Goal: Task Accomplishment & Management: Complete application form

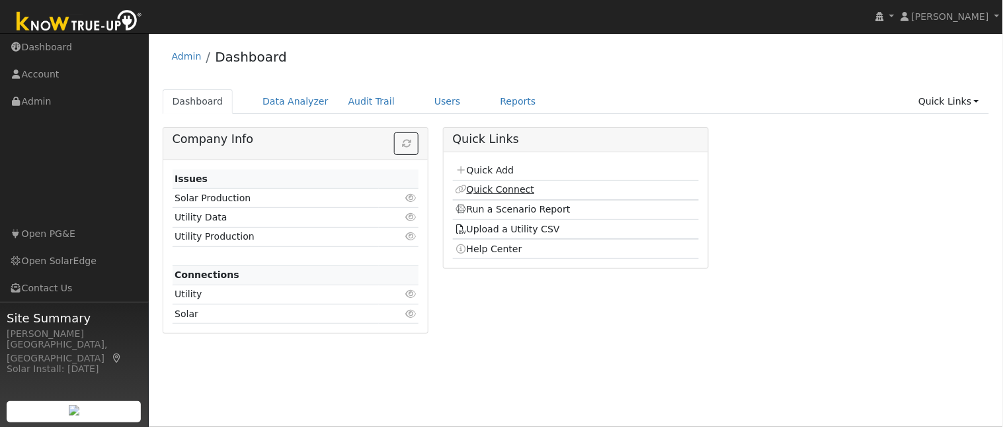
click at [497, 192] on link "Quick Connect" at bounding box center [494, 189] width 79 height 11
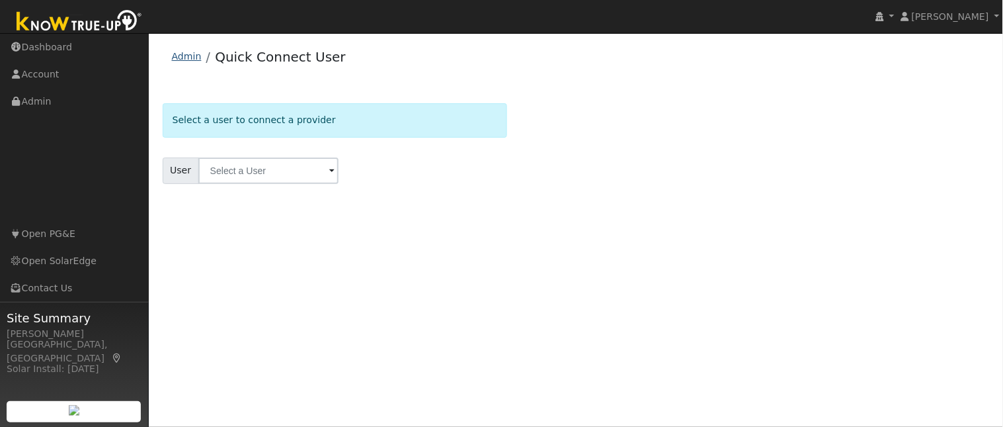
click at [192, 56] on link "Admin" at bounding box center [187, 56] width 30 height 11
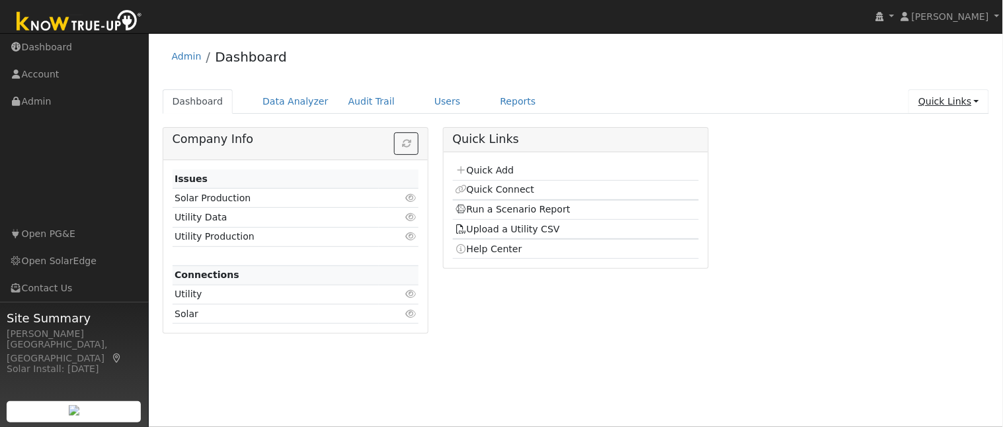
click at [980, 103] on link "Quick Links" at bounding box center [949, 101] width 81 height 24
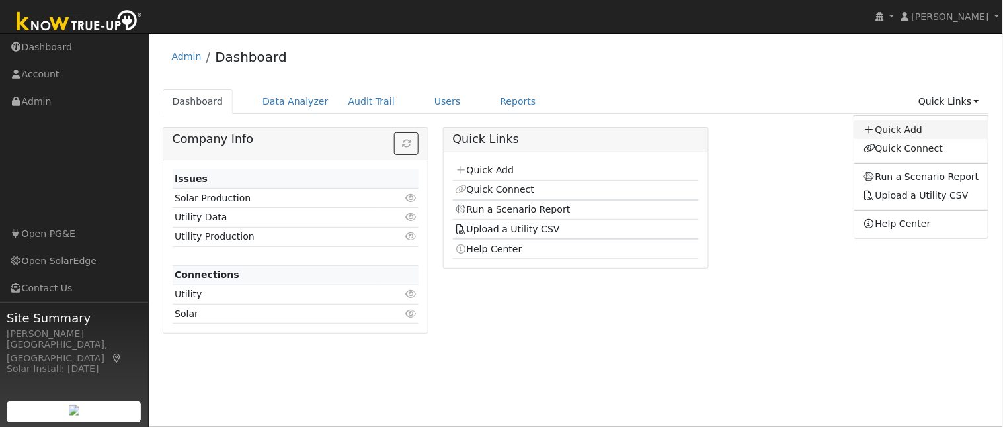
click at [909, 132] on link "Quick Add" at bounding box center [921, 129] width 134 height 19
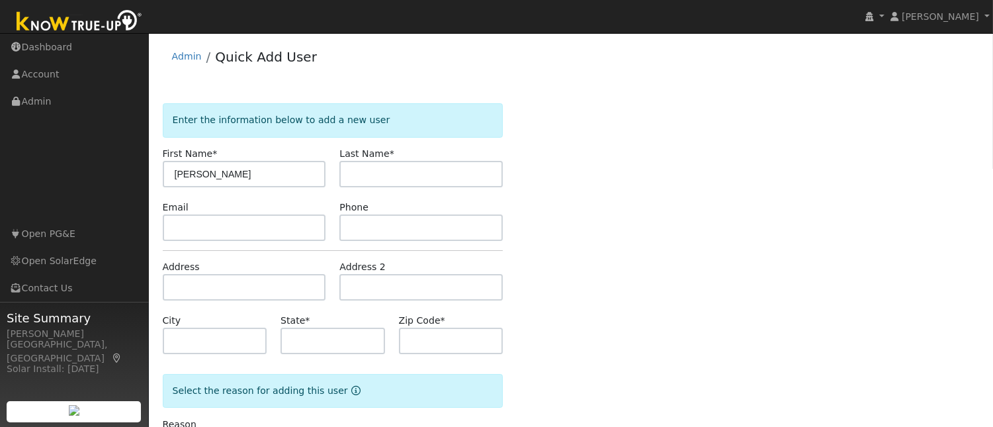
type input "Rick"
click at [424, 183] on input "text" at bounding box center [420, 174] width 163 height 26
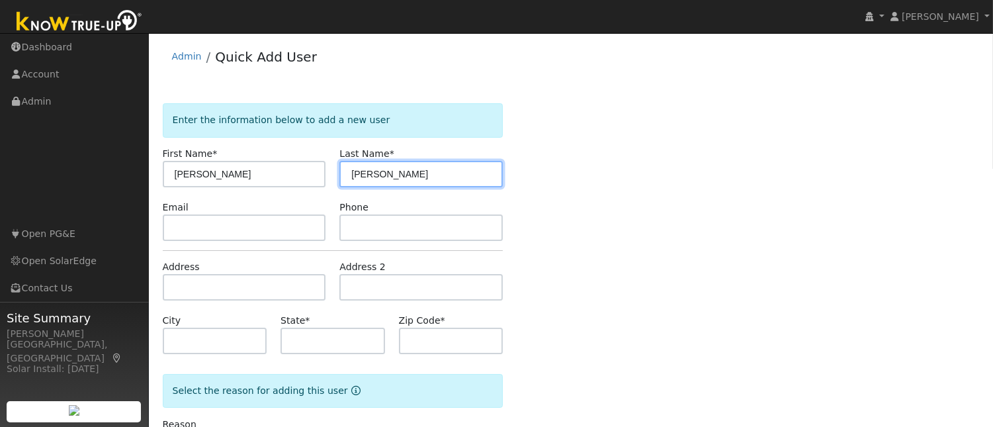
type input "Rios"
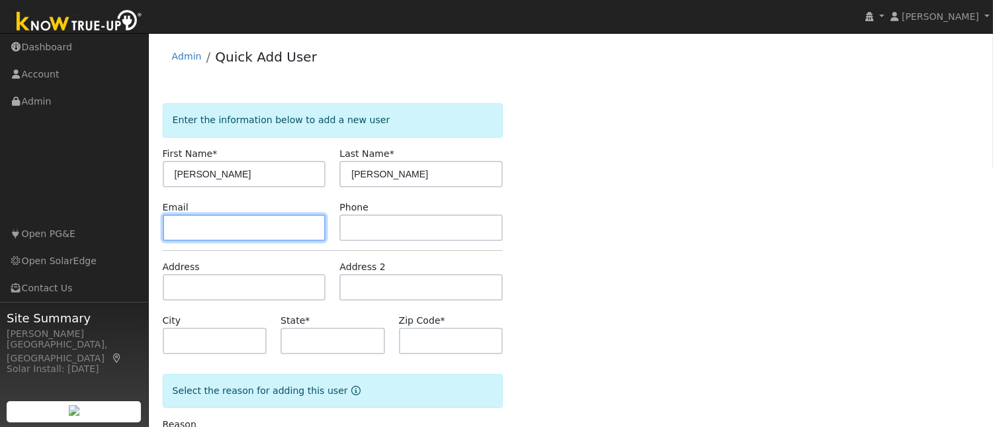
click at [282, 229] on input "text" at bounding box center [244, 227] width 163 height 26
type input "rick"
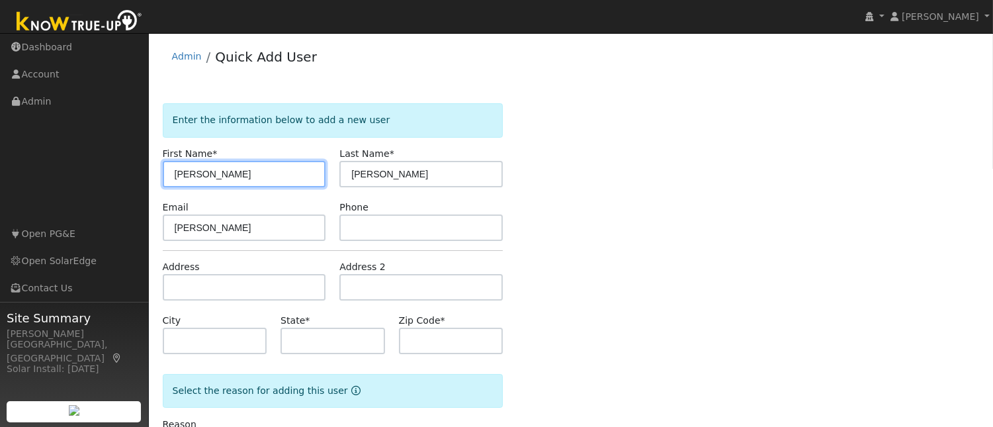
click at [200, 172] on input "Rick" at bounding box center [244, 174] width 163 height 26
type input "R"
type input "lisa"
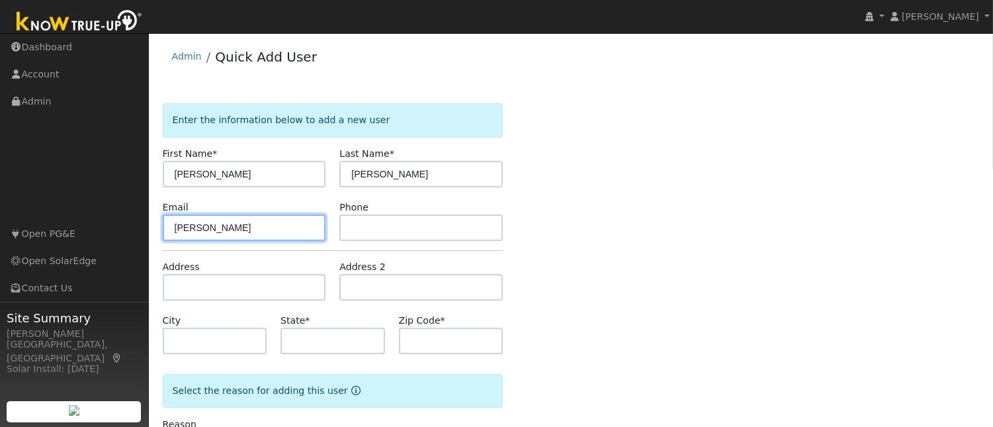
click at [188, 226] on input "rick" at bounding box center [244, 227] width 163 height 26
type input "r"
type input "lrios@realtyconcepts.com"
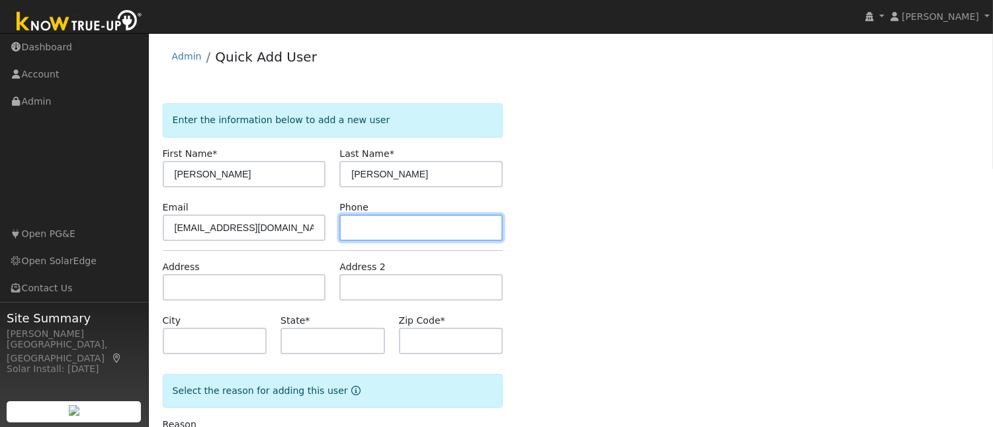
click at [370, 223] on input "text" at bounding box center [420, 227] width 163 height 26
type input "559-917-3161"
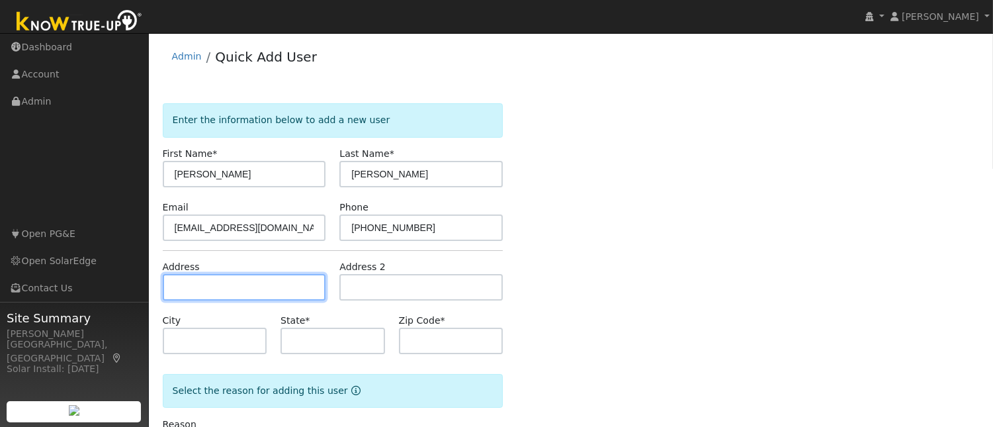
click at [237, 286] on input "text" at bounding box center [244, 287] width 163 height 26
type input "735 East Vassar Avenue"
type input "Fresno"
type input "CA"
type input "93704"
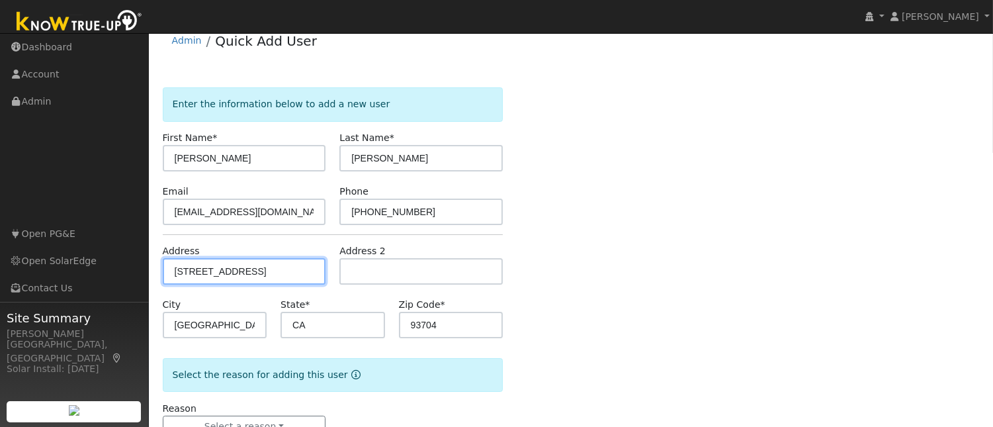
scroll to position [60, 0]
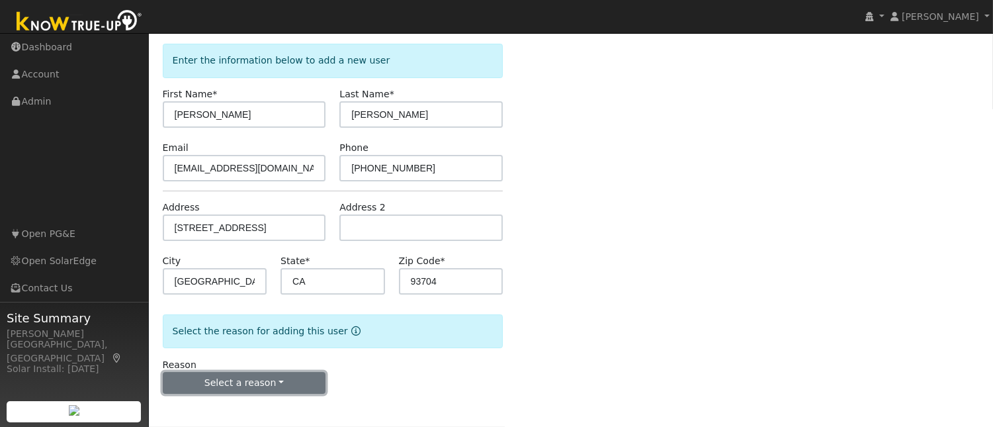
click at [296, 381] on button "Select a reason" at bounding box center [244, 383] width 163 height 22
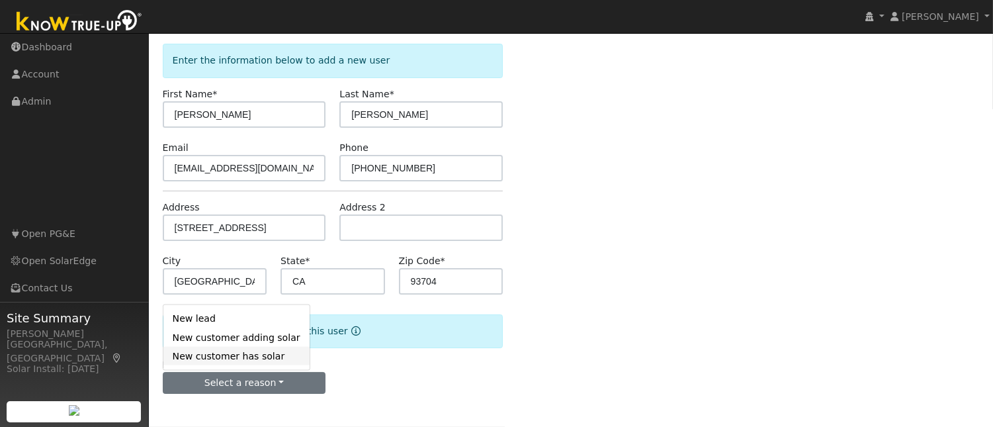
click at [274, 358] on link "New customer has solar" at bounding box center [236, 356] width 146 height 19
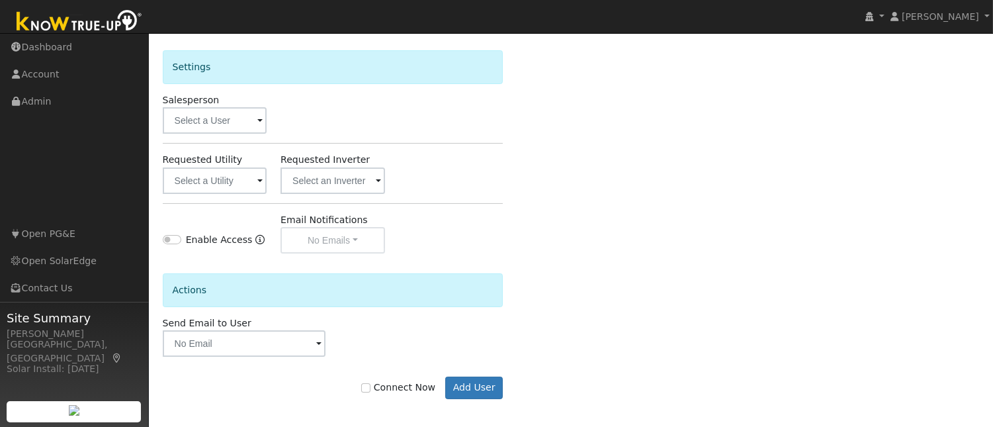
scroll to position [430, 0]
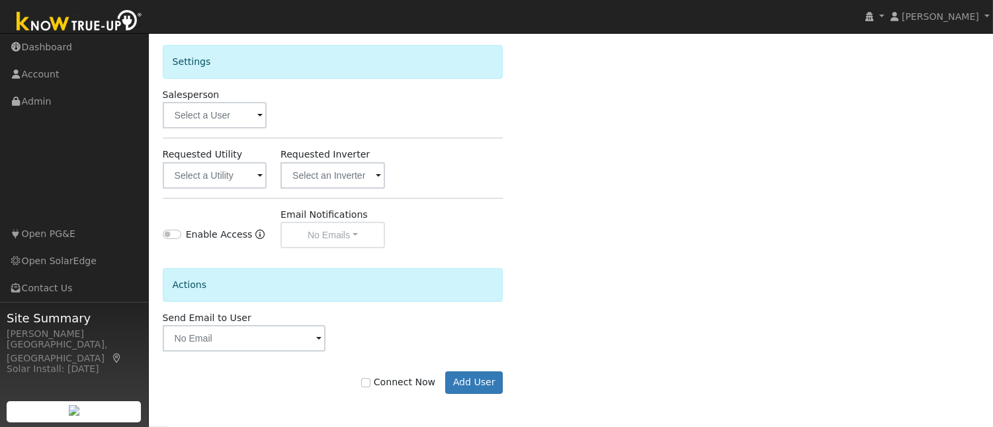
click at [381, 382] on label "Connect Now" at bounding box center [398, 382] width 74 height 14
click at [370, 382] on input "Connect Now" at bounding box center [365, 382] width 9 height 9
checkbox input "true"
click at [471, 380] on button "Add User" at bounding box center [474, 382] width 58 height 22
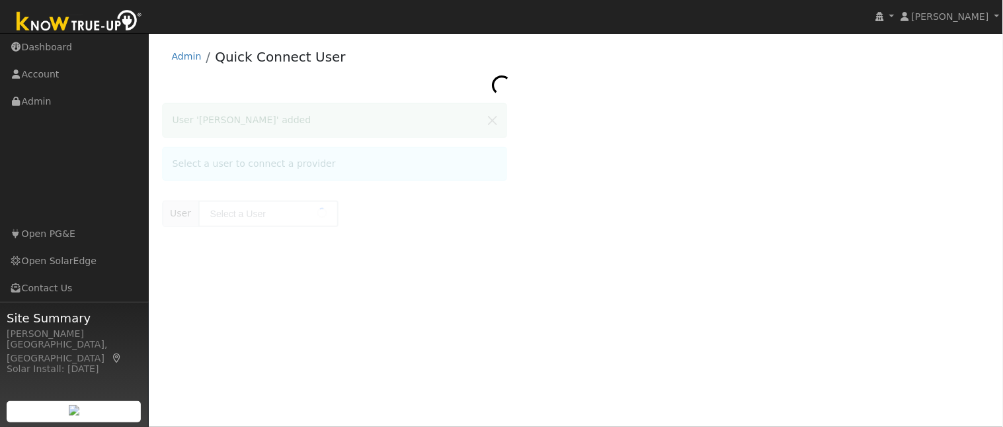
type input "[PERSON_NAME]"
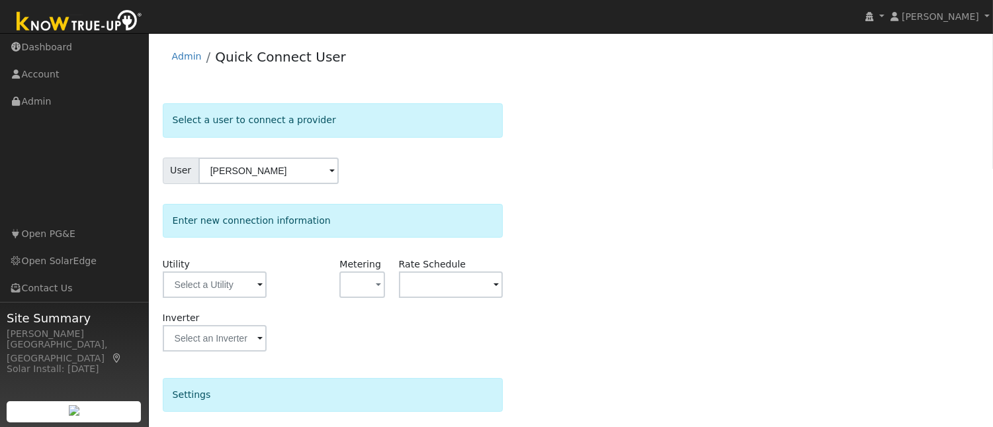
click at [261, 287] on span at bounding box center [259, 285] width 5 height 15
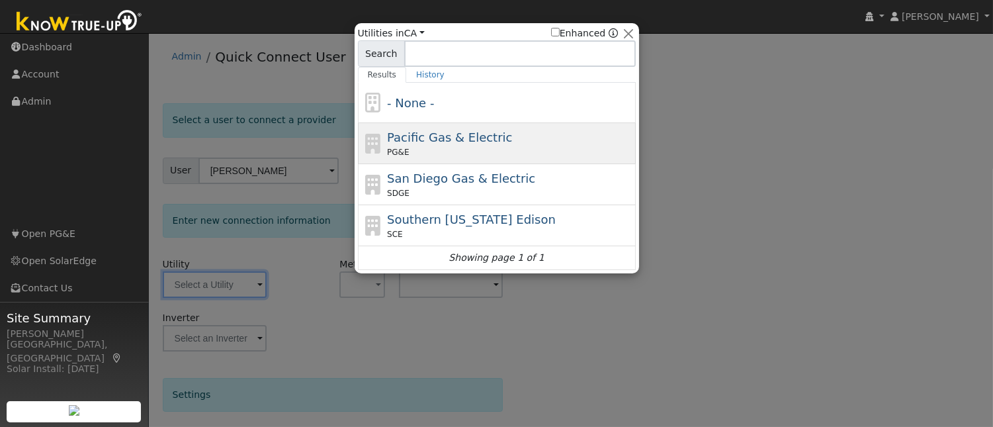
click at [427, 143] on span "Pacific Gas & Electric" at bounding box center [449, 137] width 125 height 14
type input "PG&E"
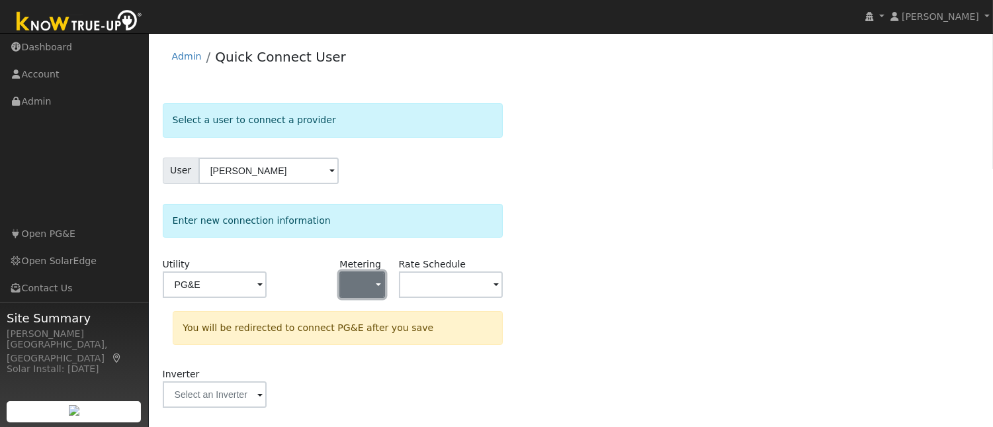
click at [378, 287] on span "button" at bounding box center [378, 285] width 5 height 14
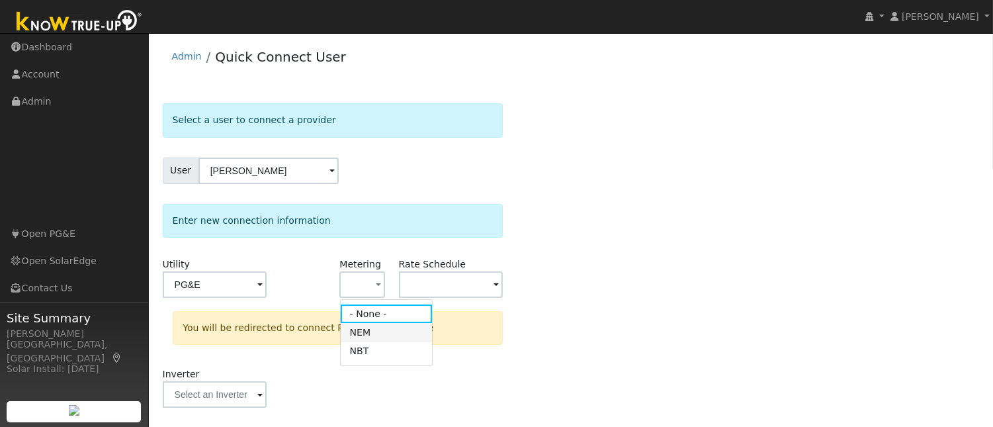
click at [374, 338] on link "NEM" at bounding box center [387, 332] width 92 height 19
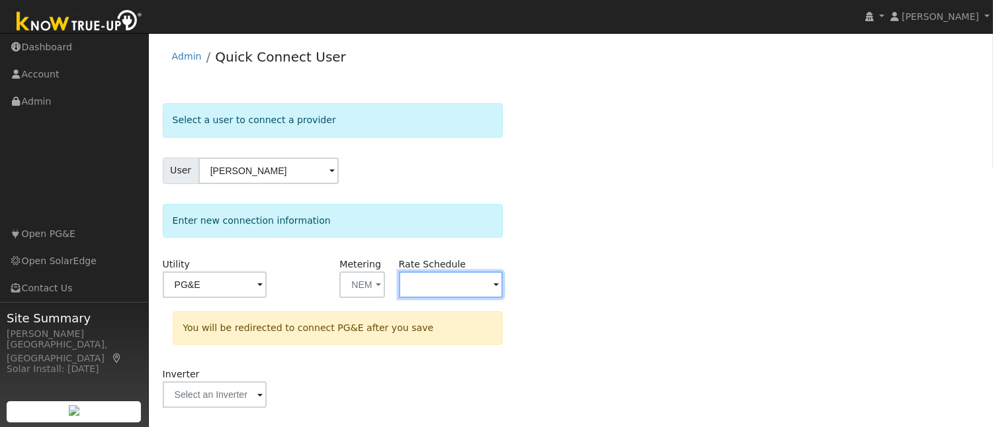
click at [267, 286] on input "text" at bounding box center [215, 284] width 104 height 26
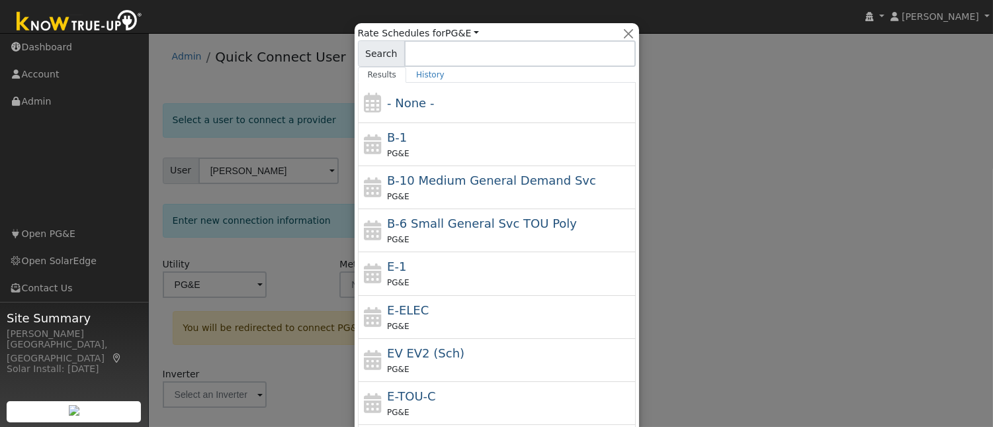
click at [499, 286] on div "PG&E" at bounding box center [509, 282] width 245 height 14
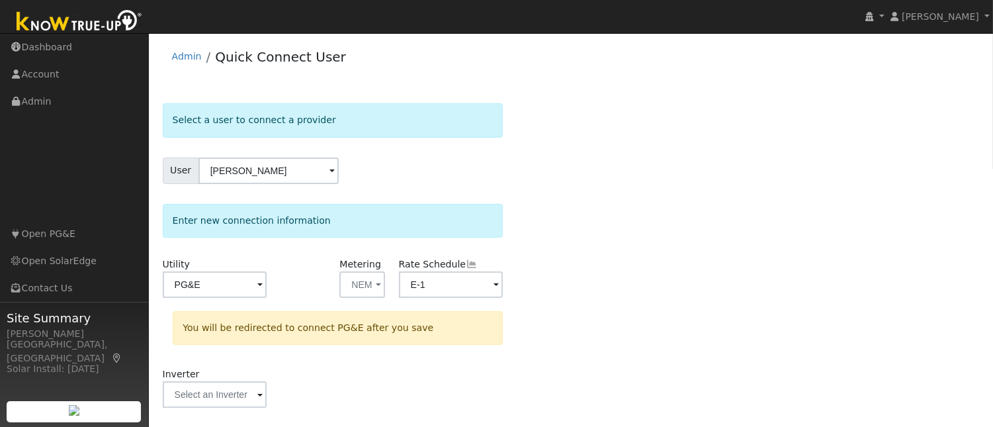
click at [263, 284] on span at bounding box center [259, 285] width 5 height 15
click at [267, 284] on input "E-1" at bounding box center [215, 284] width 104 height 26
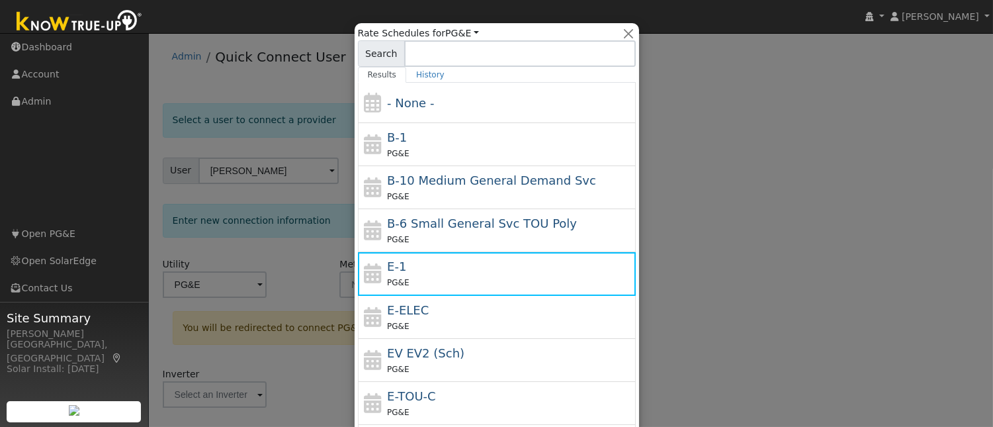
click at [623, 237] on div "Select a user to connect a provider User [PERSON_NAME] Account Default Account …" at bounding box center [571, 396] width 817 height 587
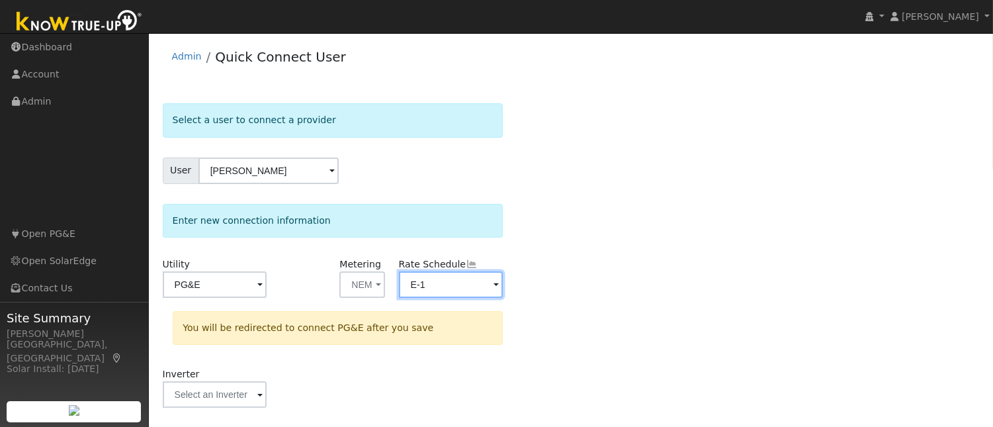
click at [267, 284] on input "E-1" at bounding box center [215, 284] width 104 height 26
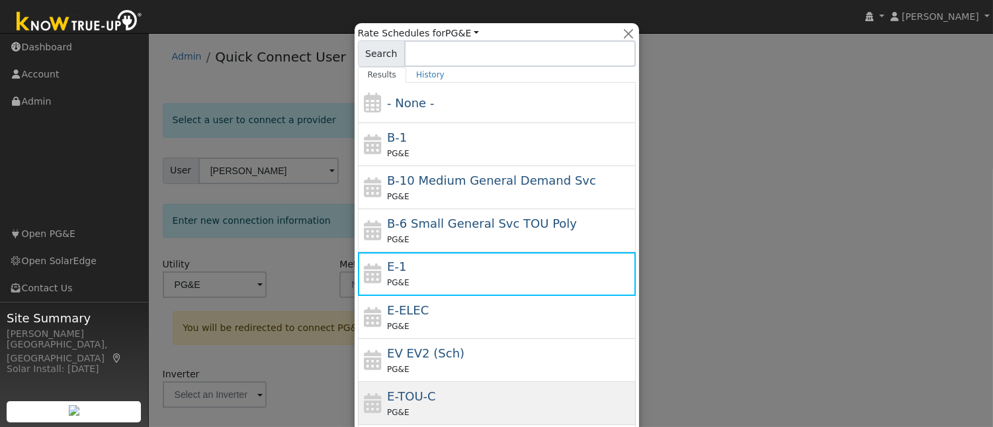
click at [460, 391] on div "E-TOU-C PG&E" at bounding box center [509, 403] width 245 height 32
type input "E-TOU-C"
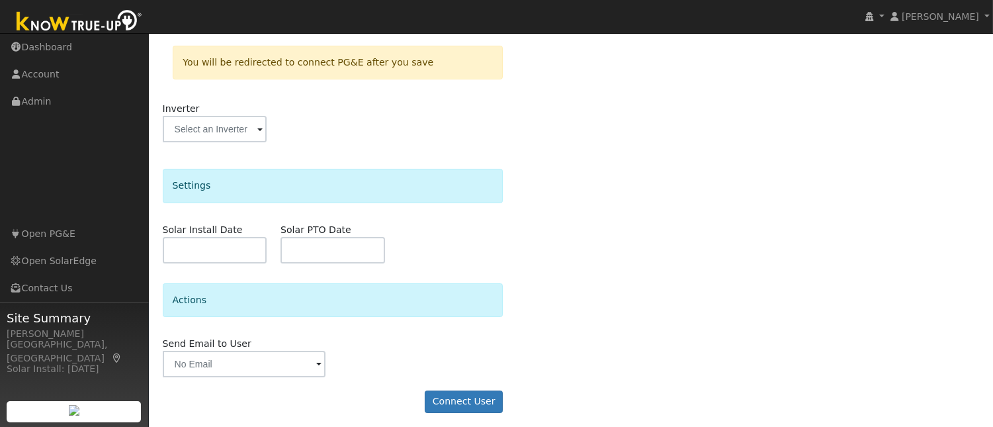
scroll to position [272, 0]
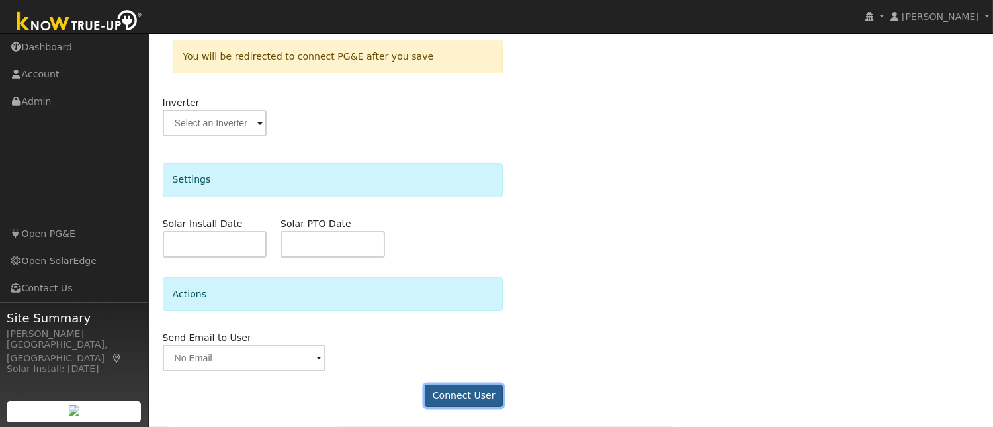
click at [479, 399] on button "Connect User" at bounding box center [464, 395] width 78 height 22
